Goal: Task Accomplishment & Management: Manage account settings

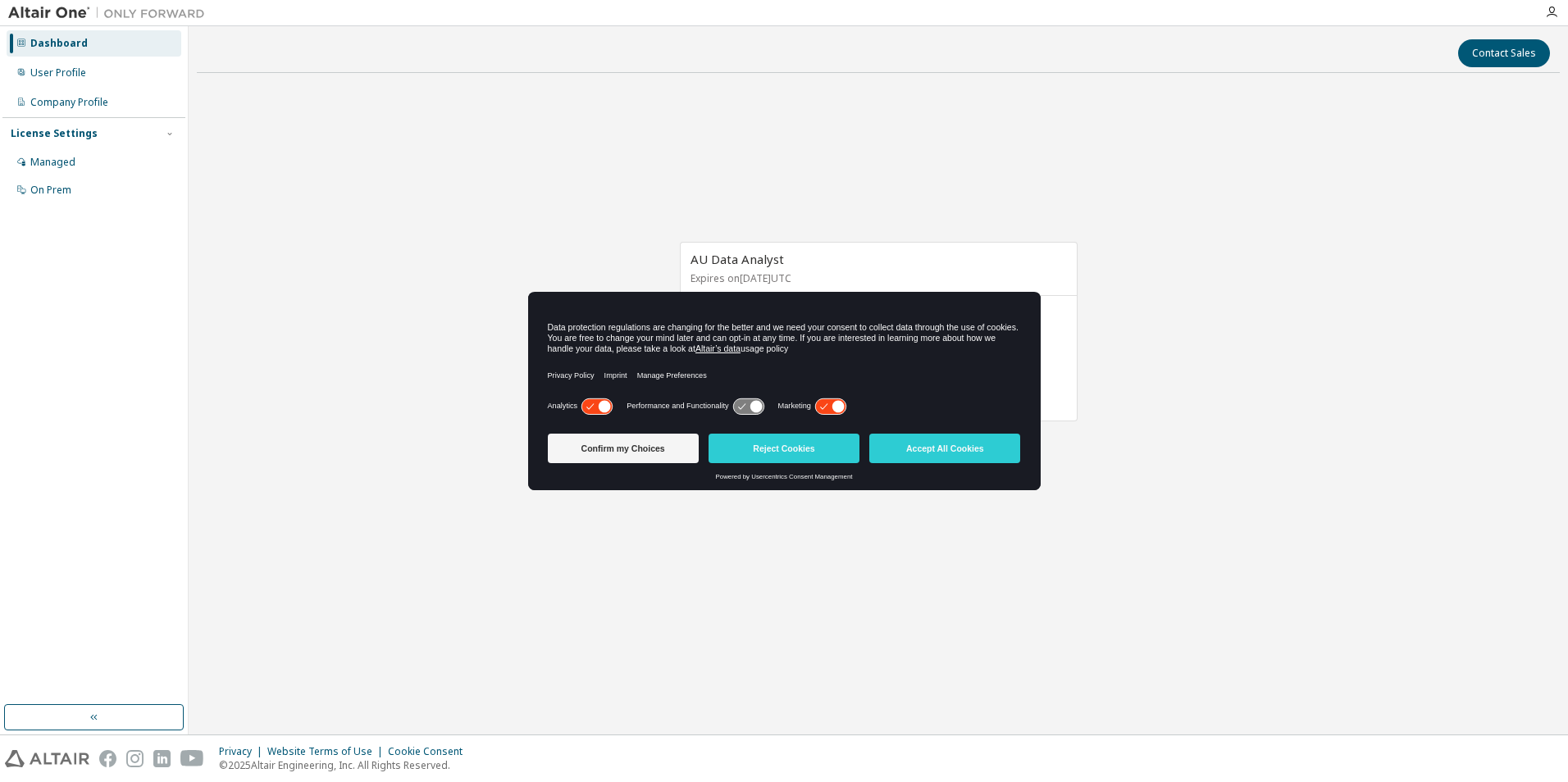
click at [595, 408] on icon at bounding box center [596, 406] width 31 height 16
click at [831, 405] on icon at bounding box center [830, 406] width 31 height 16
click at [582, 437] on button "Confirm my Choices" at bounding box center [623, 449] width 151 height 30
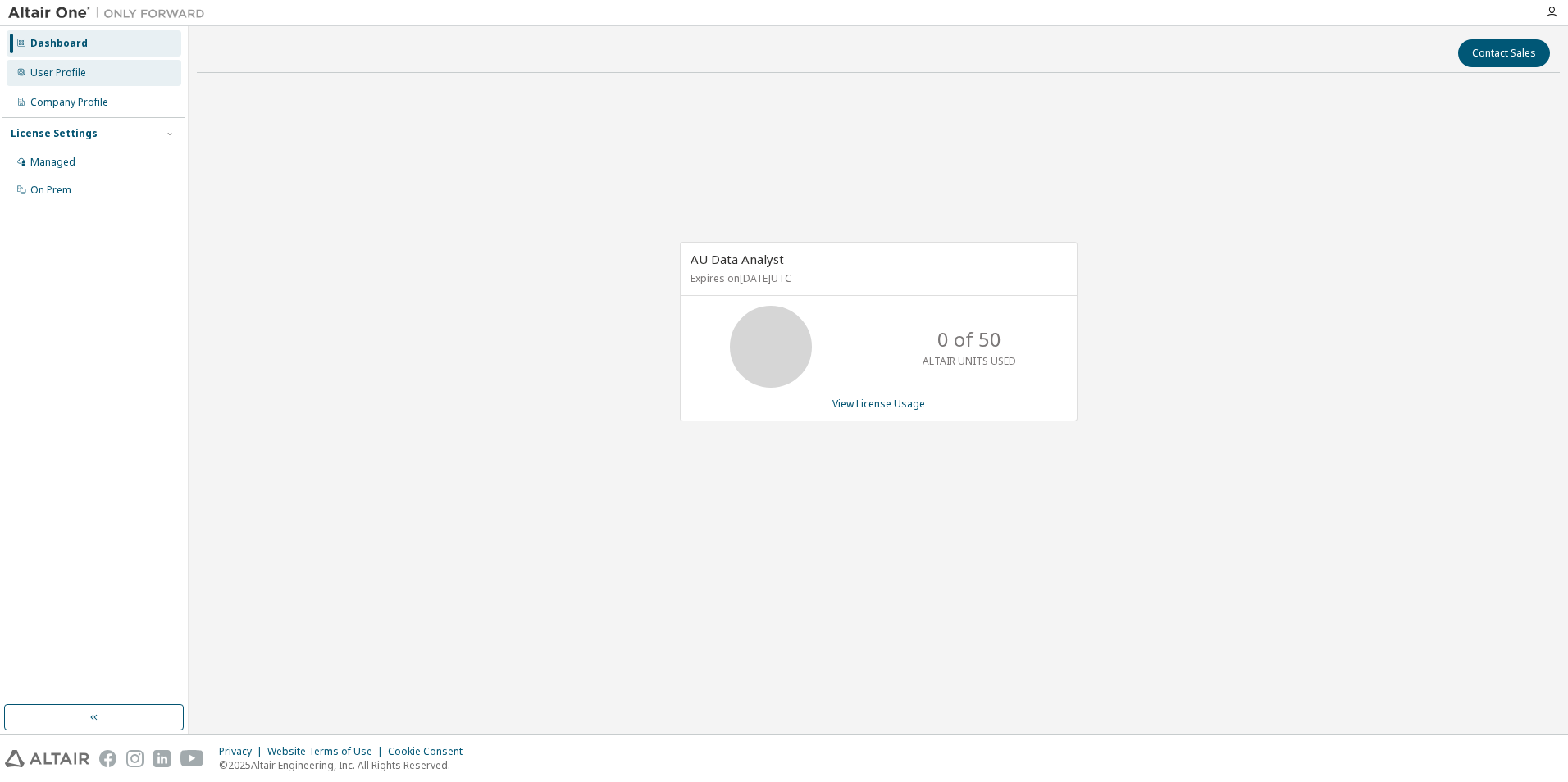
click at [71, 78] on div "User Profile" at bounding box center [58, 73] width 55 height 13
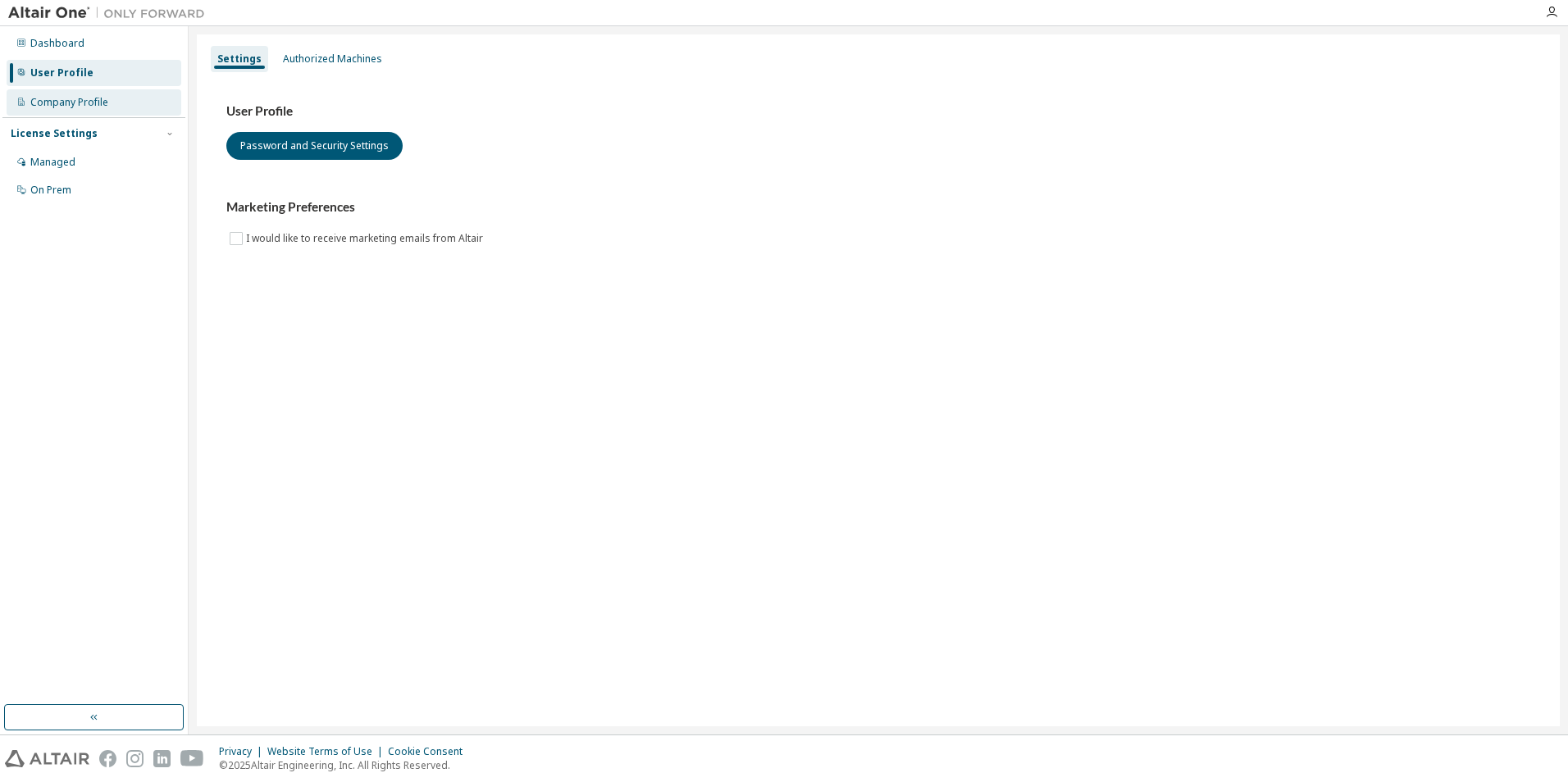
click at [91, 103] on div "Company Profile" at bounding box center [69, 103] width 78 height 13
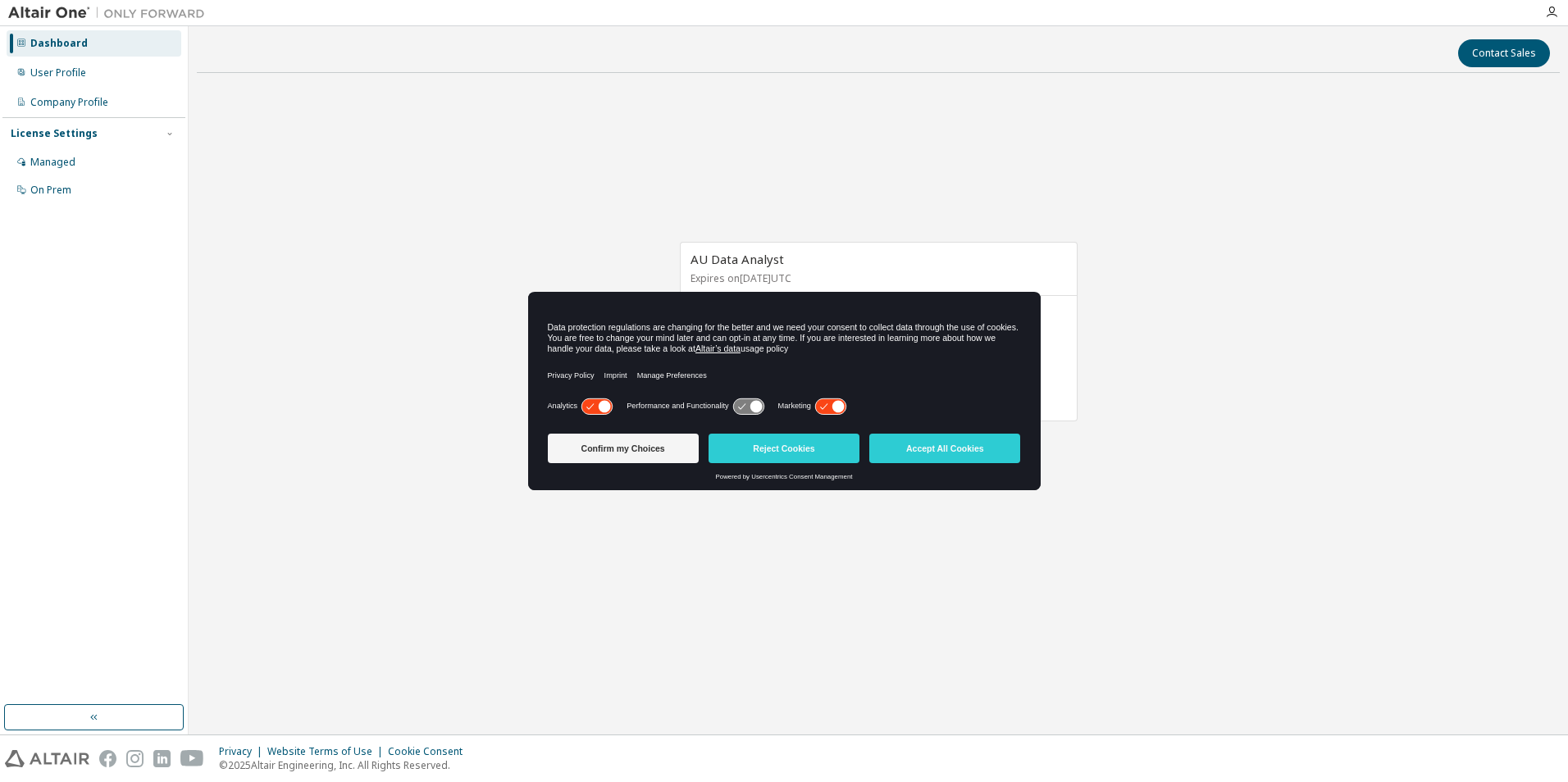
click at [840, 410] on icon at bounding box center [838, 406] width 12 height 12
click at [596, 407] on icon at bounding box center [596, 406] width 31 height 16
click at [753, 408] on icon at bounding box center [755, 406] width 12 height 12
click at [689, 452] on button "Confirm my Choices" at bounding box center [623, 449] width 151 height 30
